Goal: Task Accomplishment & Management: Use online tool/utility

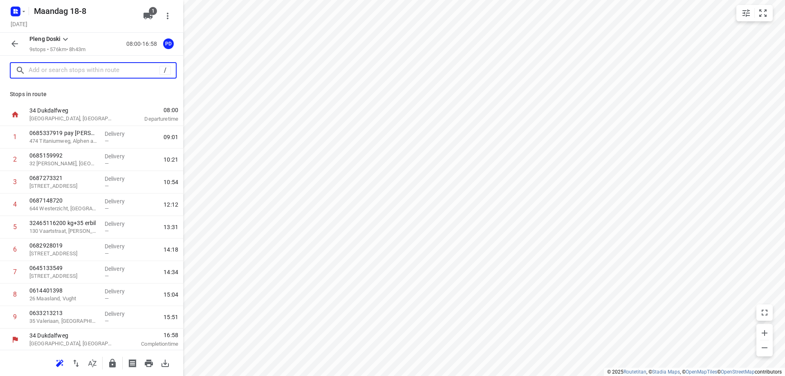
click at [100, 75] on input "text" at bounding box center [94, 70] width 131 height 13
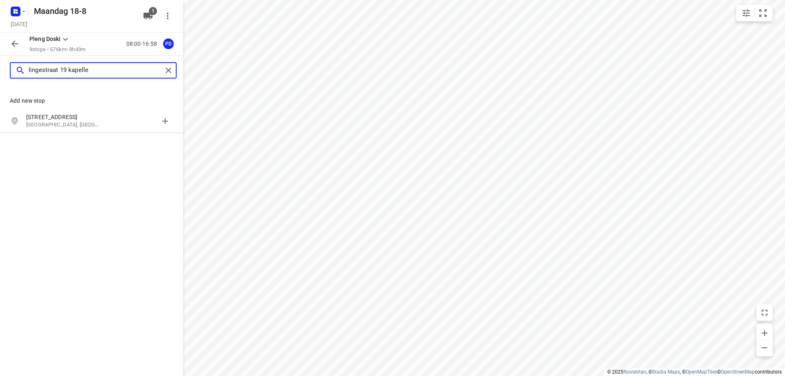
type input "lingestraat 19 kapelle"
click at [100, 124] on p "[GEOGRAPHIC_DATA], [GEOGRAPHIC_DATA]" at bounding box center [63, 125] width 75 height 8
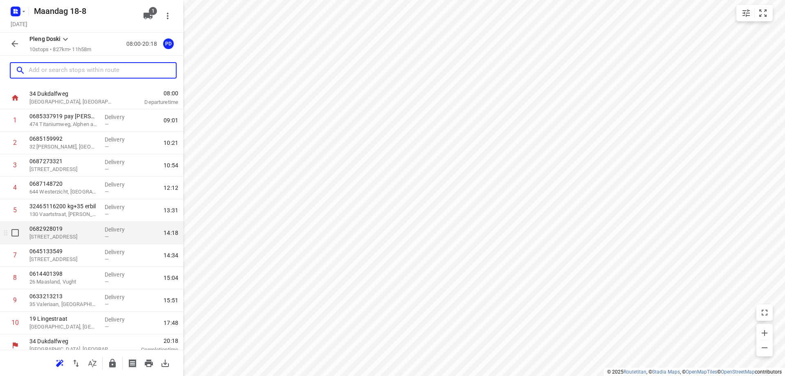
scroll to position [24, 0]
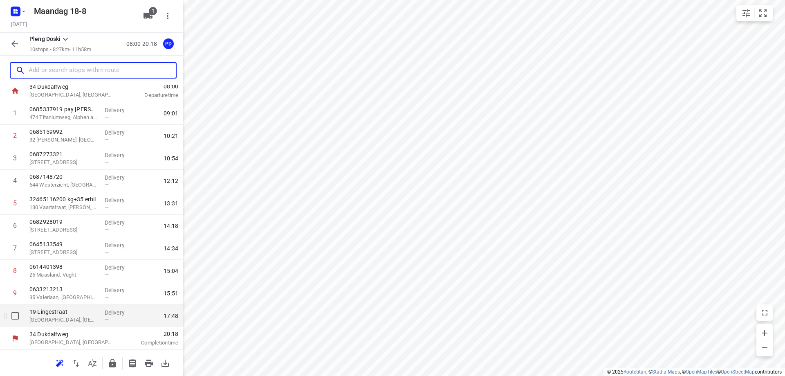
click at [71, 318] on p "[GEOGRAPHIC_DATA], [GEOGRAPHIC_DATA]" at bounding box center [63, 320] width 69 height 8
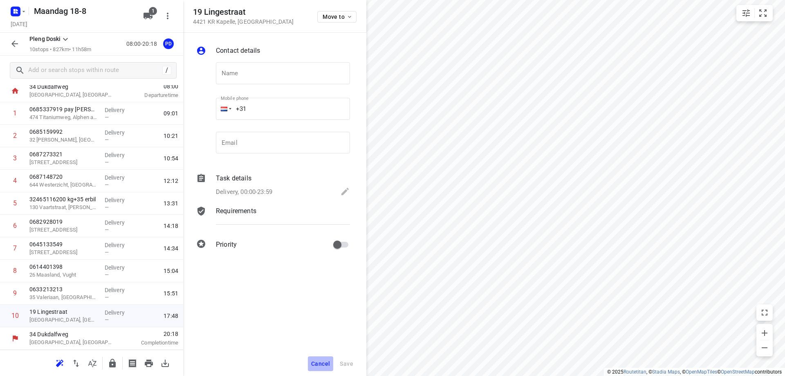
click at [316, 365] on span "Cancel" at bounding box center [320, 363] width 19 height 7
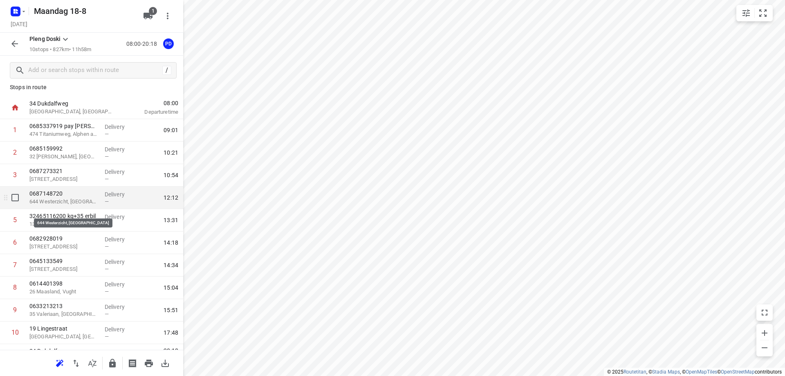
scroll to position [0, 0]
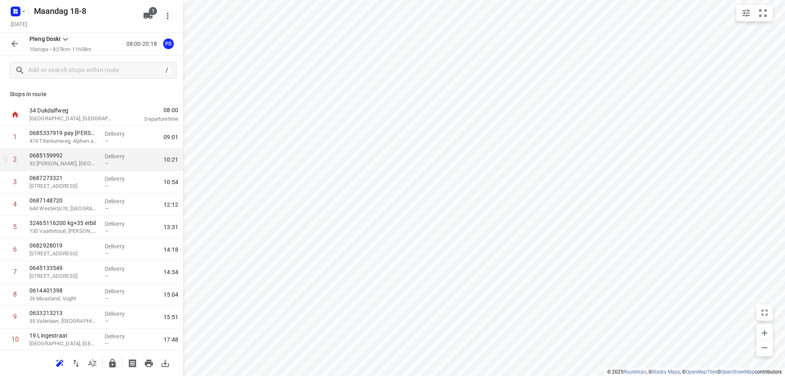
click at [170, 154] on div "i © 2025 Routetitan , © Stadia Maps , © OpenMapTiles © OpenStreetMap contributo…" at bounding box center [392, 188] width 785 height 376
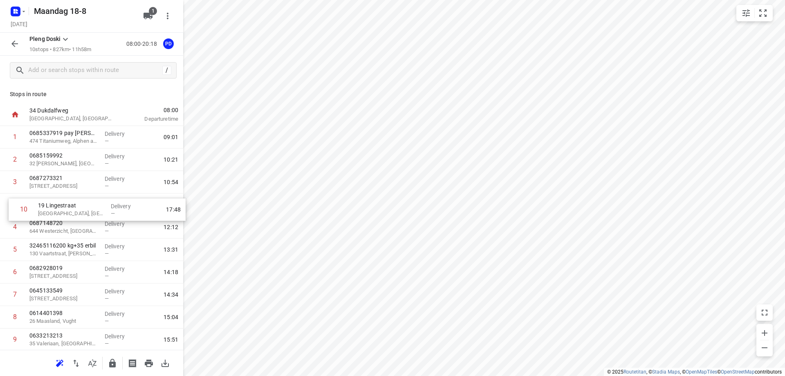
drag, startPoint x: 79, startPoint y: 326, endPoint x: 87, endPoint y: 216, distance: 111.1
click at [87, 216] on div "1 0685337919 pay kurdi 474 Titaniumweg, [GEOGRAPHIC_DATA] Delivery — 09:01 2 06…" at bounding box center [91, 238] width 183 height 225
drag, startPoint x: 50, startPoint y: 211, endPoint x: 50, endPoint y: 223, distance: 11.9
click at [50, 223] on div "1 0685337919 pay kurdi 474 Titaniumweg, [GEOGRAPHIC_DATA] Delivery — 09:01 2 06…" at bounding box center [91, 238] width 183 height 225
drag, startPoint x: 55, startPoint y: 211, endPoint x: 57, endPoint y: 230, distance: 19.3
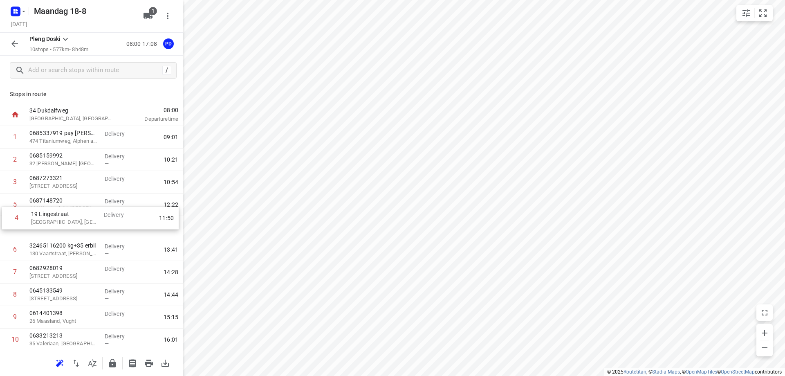
click at [57, 230] on div "1 0685337919 pay kurdi 474 Titaniumweg, [GEOGRAPHIC_DATA] Delivery — 09:01 2 06…" at bounding box center [91, 238] width 183 height 225
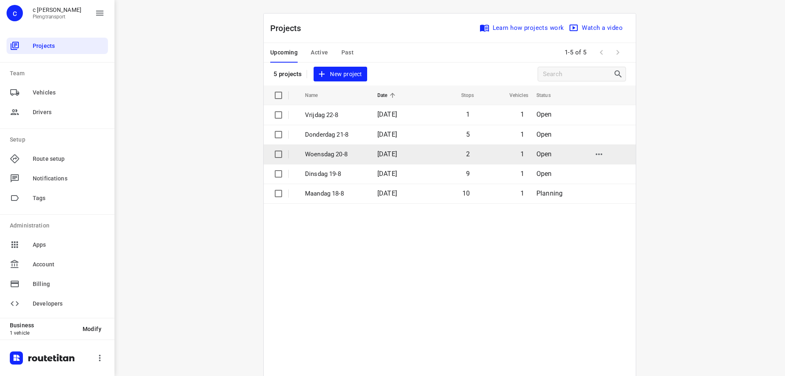
click at [351, 150] on p "Woensdag 20-8" at bounding box center [335, 154] width 60 height 9
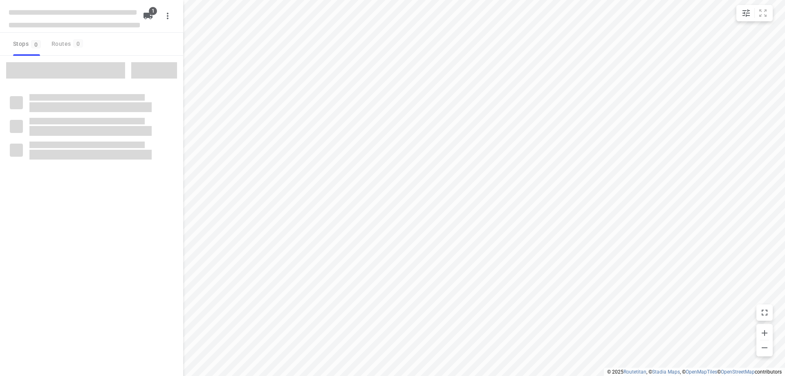
type input "distance"
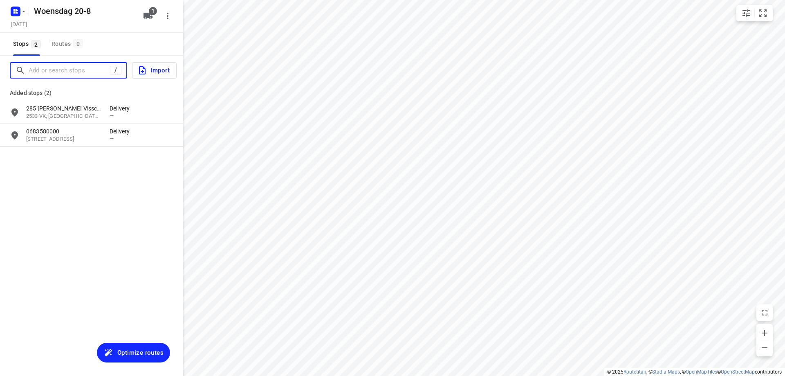
click at [65, 68] on input "Add or search stops" at bounding box center [69, 70] width 81 height 13
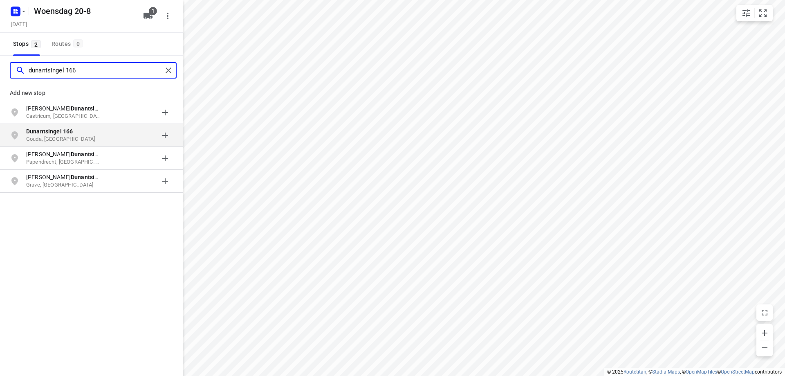
type input "dunantsingel 166"
click at [95, 129] on p "Dunantsingel 166" at bounding box center [63, 131] width 75 height 8
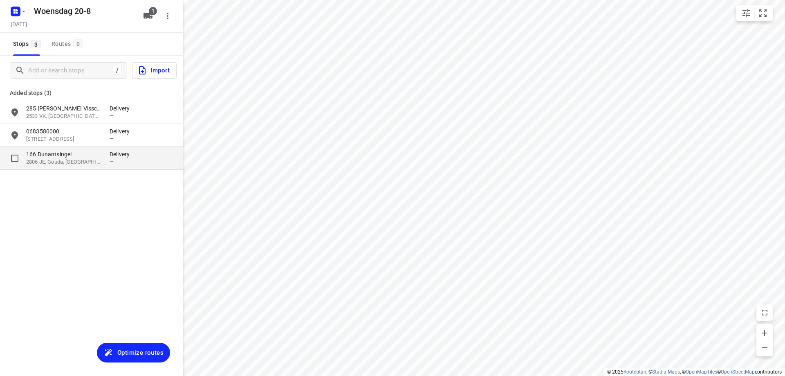
click at [72, 160] on p "2806 JE, Gouda, [GEOGRAPHIC_DATA]" at bounding box center [63, 162] width 75 height 8
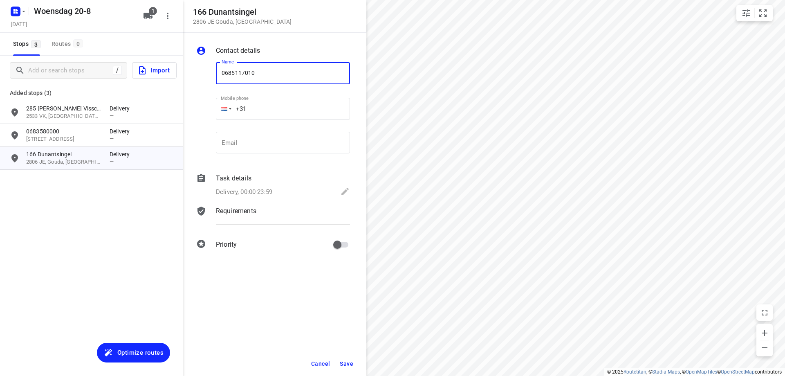
type input "0685117010"
click at [347, 357] on button "Save" at bounding box center [347, 363] width 20 height 15
